Goal: Information Seeking & Learning: Find specific fact

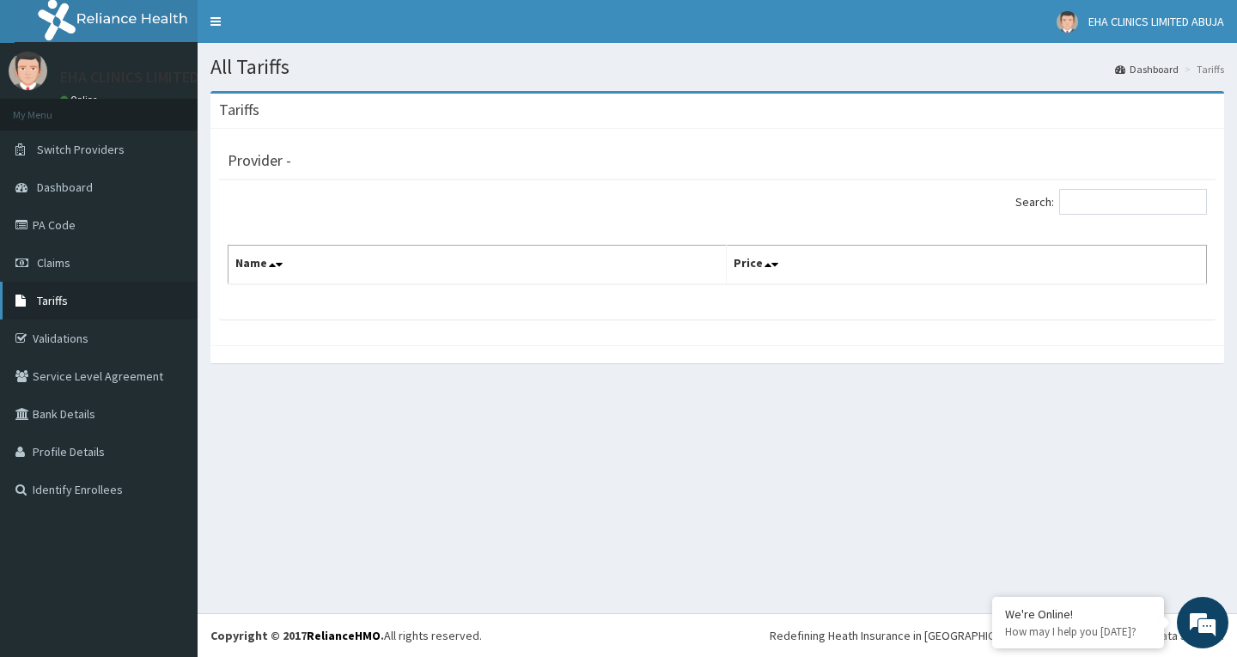
click at [58, 292] on link "Tariffs" at bounding box center [99, 301] width 198 height 38
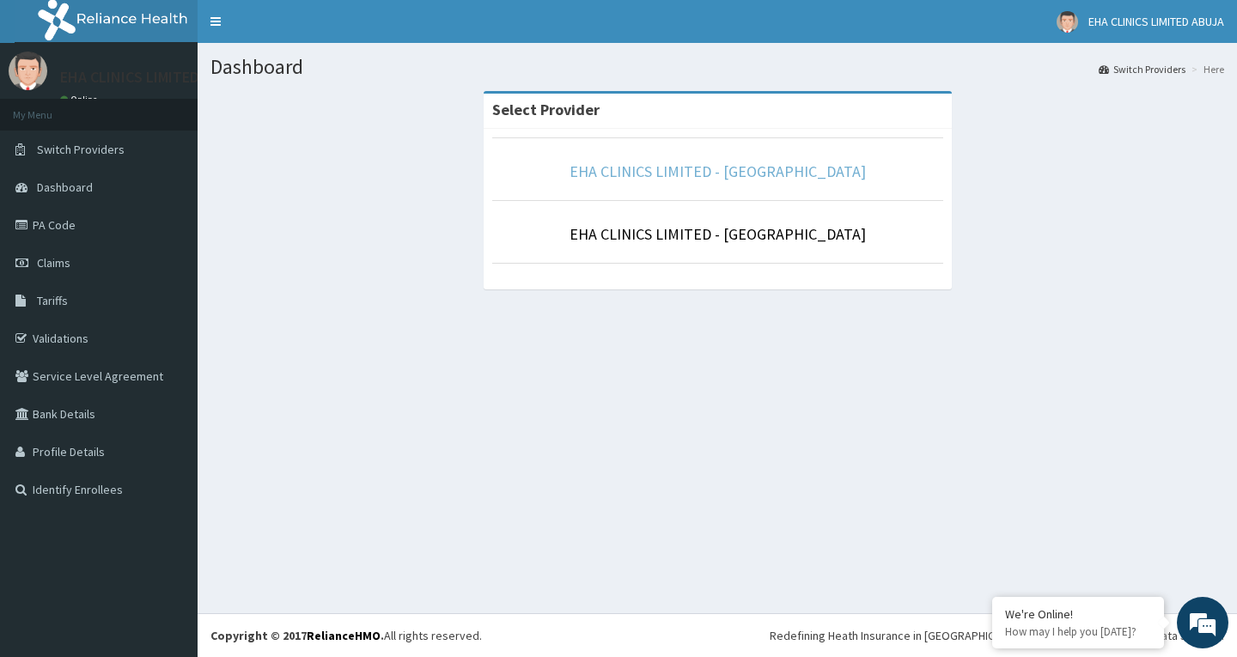
click at [714, 179] on link "EHA CLINICS LIMITED - [GEOGRAPHIC_DATA]" at bounding box center [717, 171] width 296 height 20
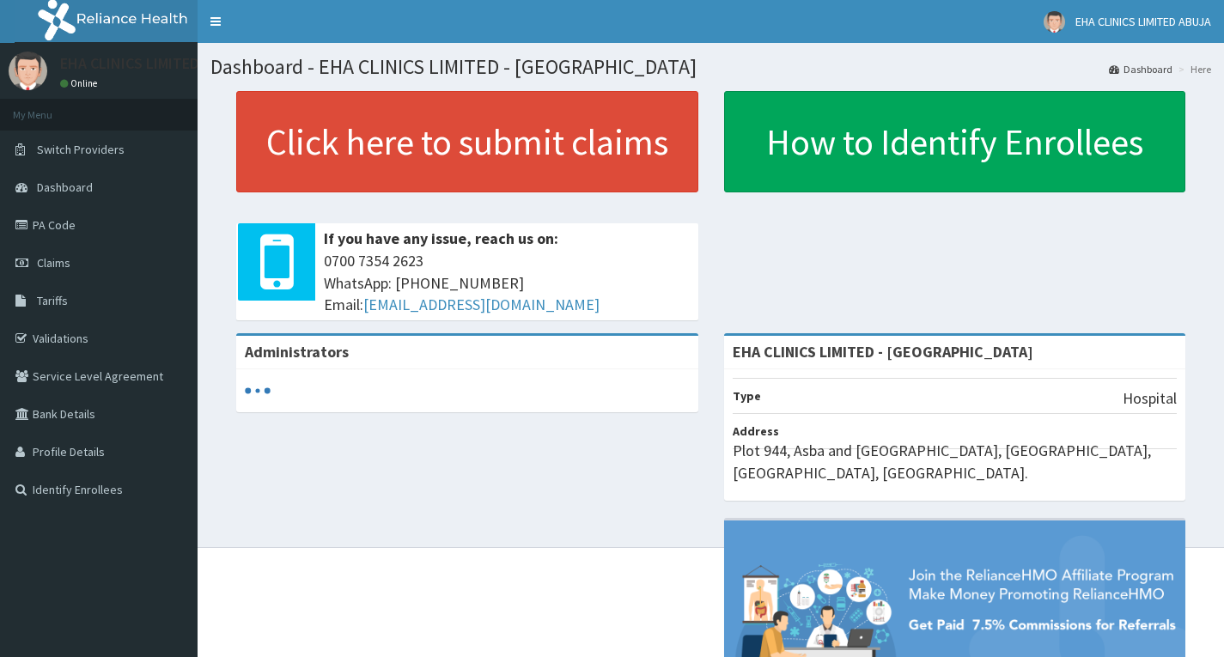
click at [39, 300] on span "Tariffs" at bounding box center [52, 300] width 31 height 15
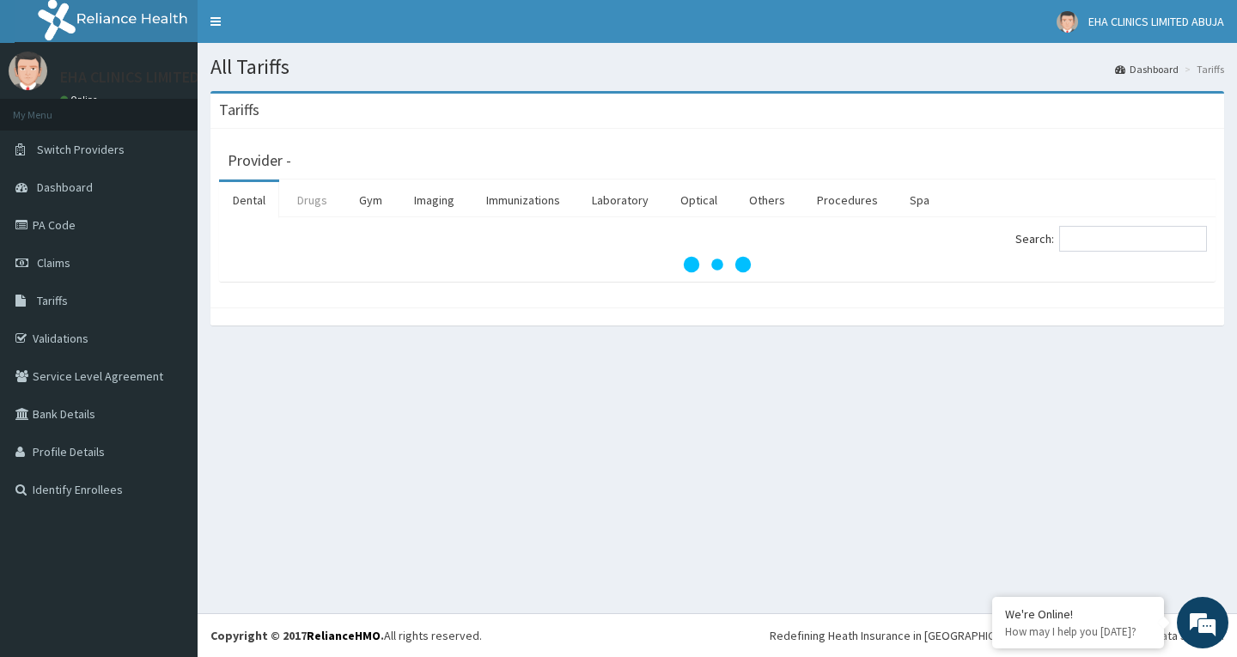
drag, startPoint x: 315, startPoint y: 185, endPoint x: 320, endPoint y: 202, distance: 17.1
click at [317, 188] on link "Drugs" at bounding box center [312, 200] width 58 height 36
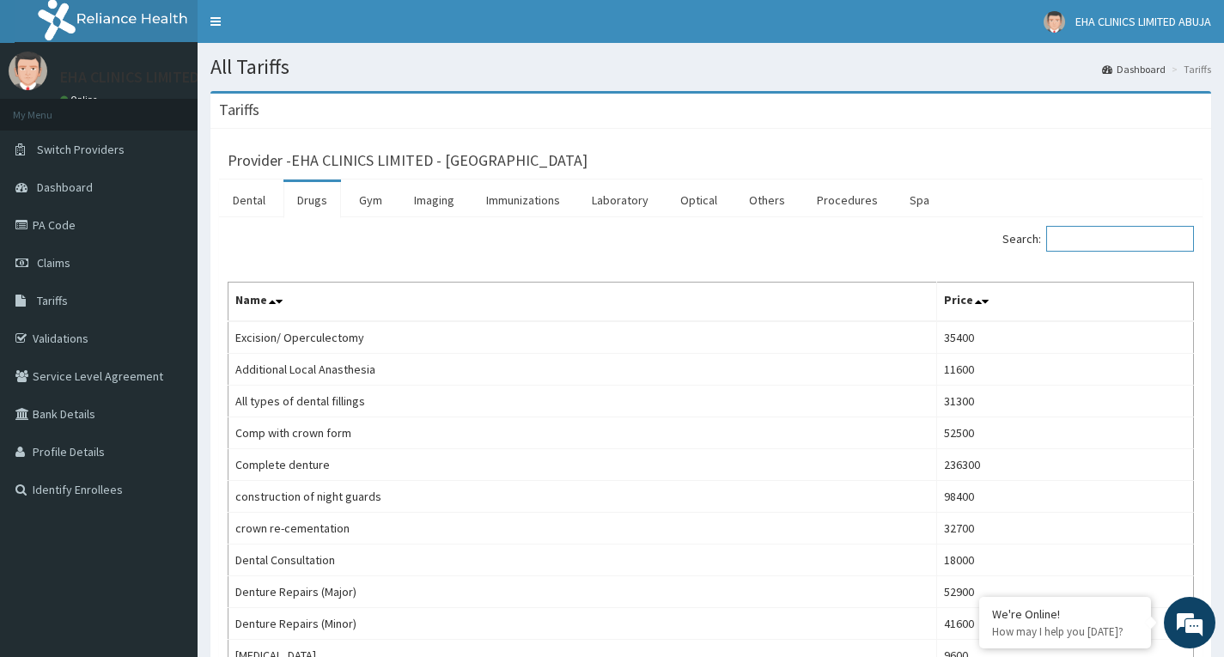
click at [1115, 239] on input "Search:" at bounding box center [1120, 239] width 148 height 26
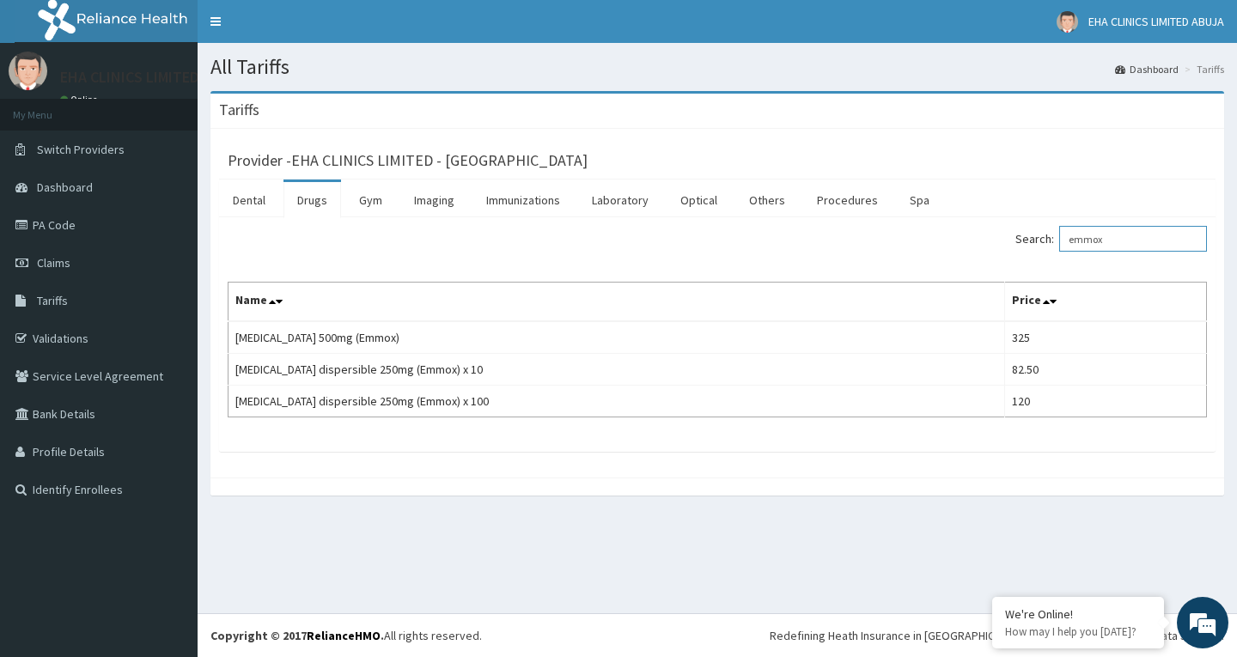
drag, startPoint x: 1116, startPoint y: 246, endPoint x: 1027, endPoint y: 235, distance: 90.0
click at [1030, 248] on div "Search: emmox" at bounding box center [968, 241] width 477 height 30
drag, startPoint x: 1127, startPoint y: 234, endPoint x: 1012, endPoint y: 242, distance: 115.3
click at [1018, 246] on div "Search: loxagyl" at bounding box center [968, 241] width 477 height 30
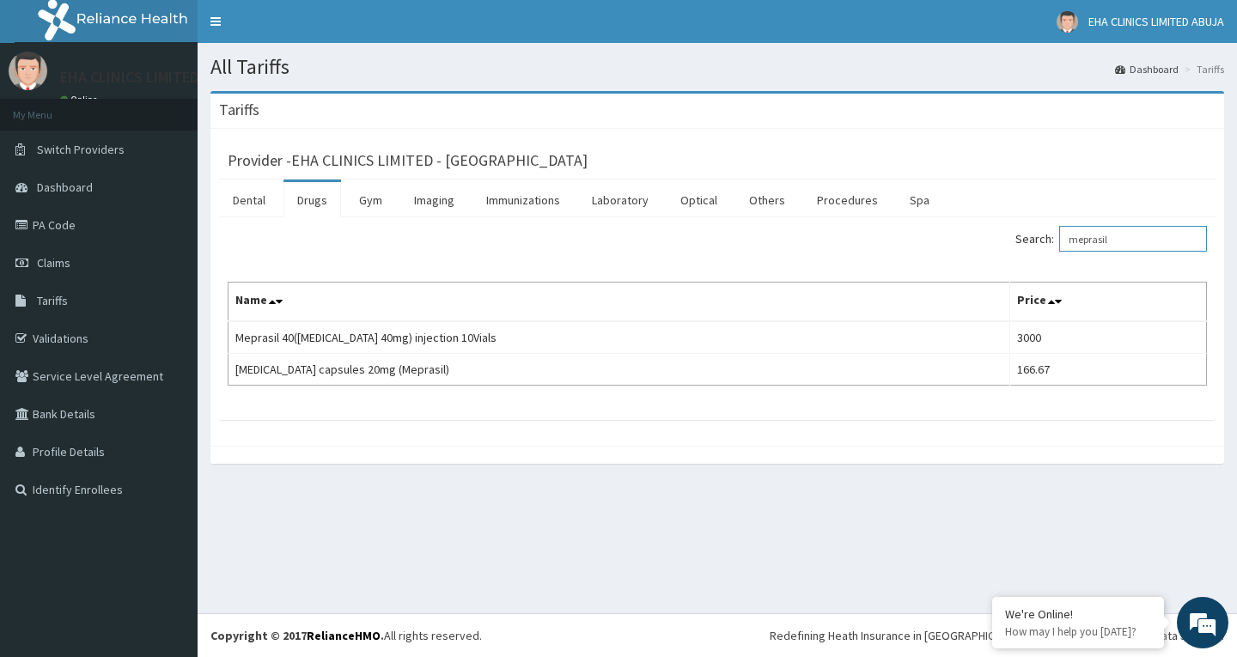
type input "meprasil"
